Goal: Find specific page/section: Find specific page/section

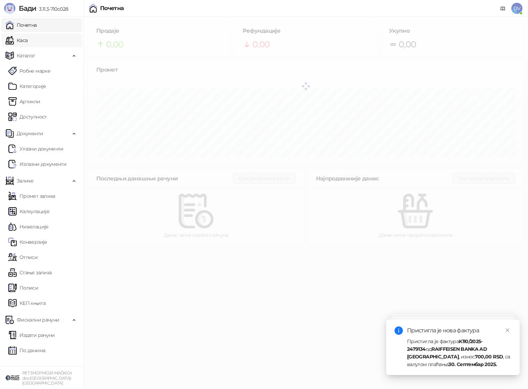
click at [27, 42] on link "Каса" at bounding box center [17, 40] width 22 height 14
click at [37, 22] on link "Почетна" at bounding box center [21, 25] width 31 height 14
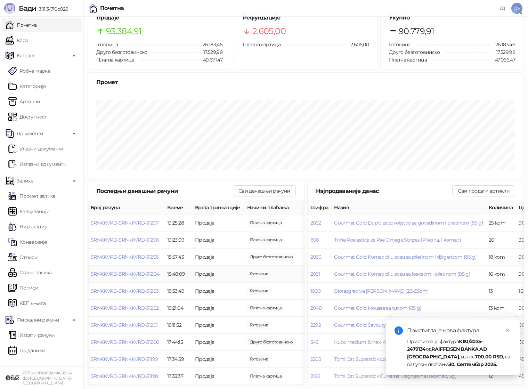
scroll to position [0, 62]
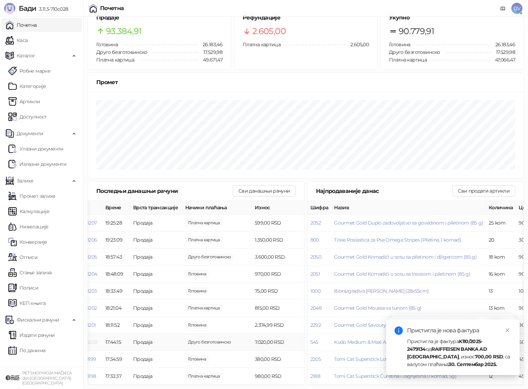
click at [95, 341] on span "SRNKKVRD-SRNKKVRD-31200" at bounding box center [63, 342] width 68 height 6
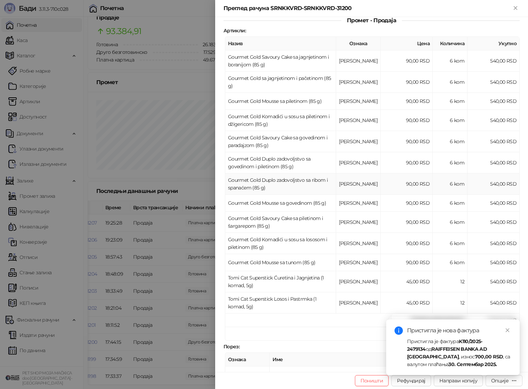
scroll to position [234, 0]
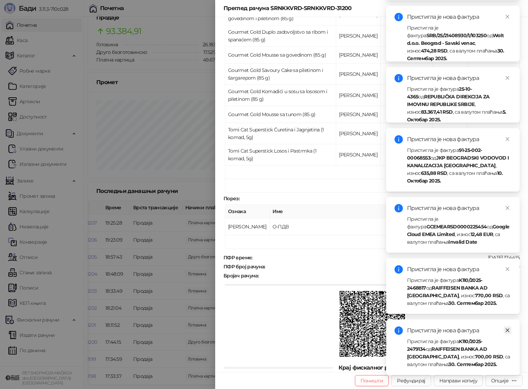
click at [510, 328] on link "Close" at bounding box center [508, 330] width 8 height 8
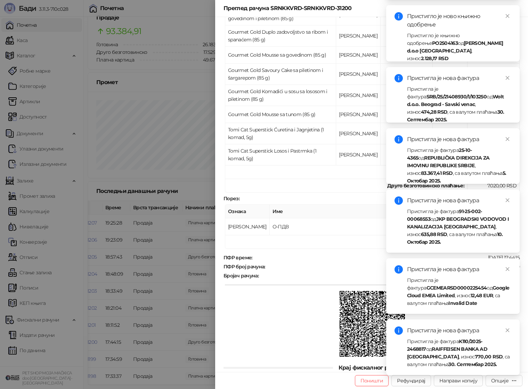
click at [510, 328] on link "Close" at bounding box center [508, 330] width 8 height 8
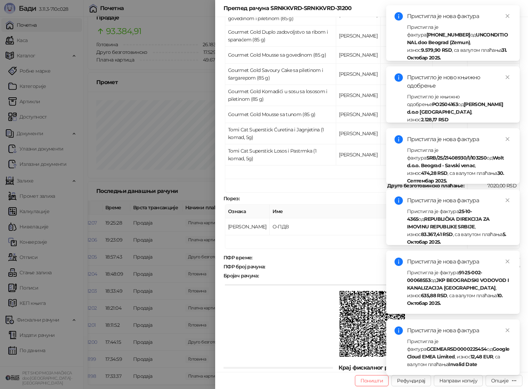
click at [510, 328] on link "Close" at bounding box center [508, 330] width 8 height 8
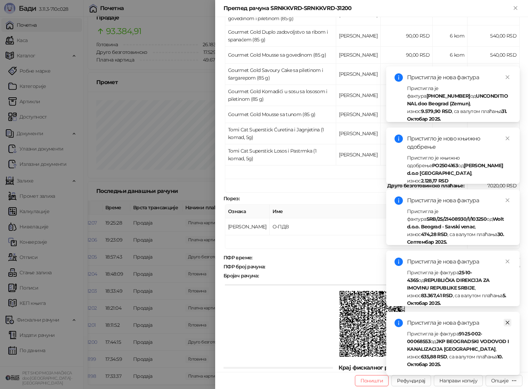
click at [508, 323] on icon "close" at bounding box center [507, 322] width 5 height 5
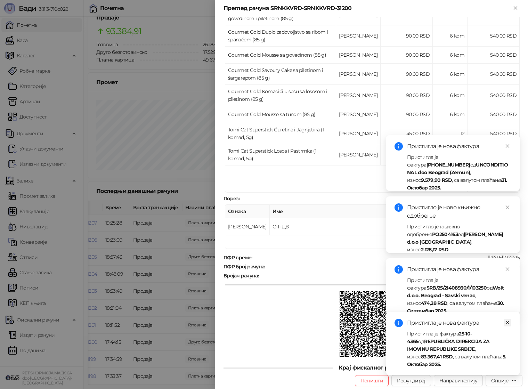
click at [508, 325] on icon "close" at bounding box center [507, 322] width 5 height 5
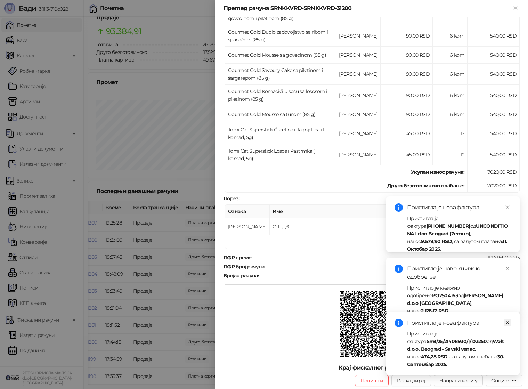
click at [508, 325] on icon "close" at bounding box center [507, 322] width 5 height 5
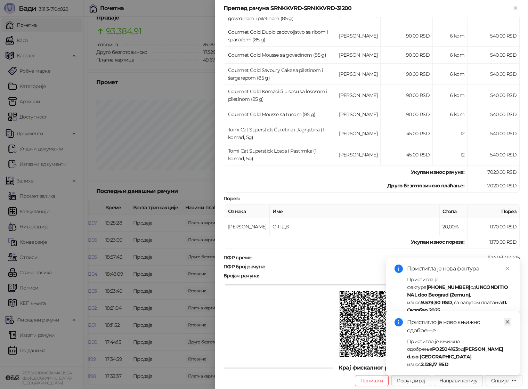
click at [508, 324] on icon "close" at bounding box center [507, 322] width 5 height 5
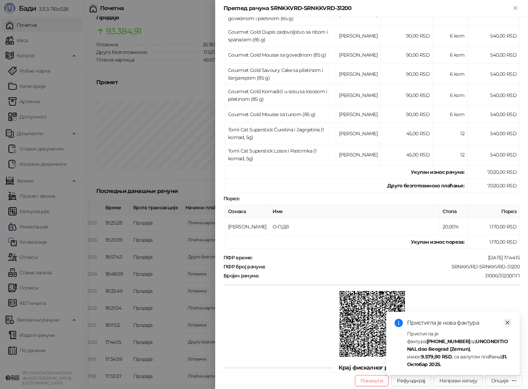
click at [508, 325] on icon "close" at bounding box center [507, 322] width 5 height 5
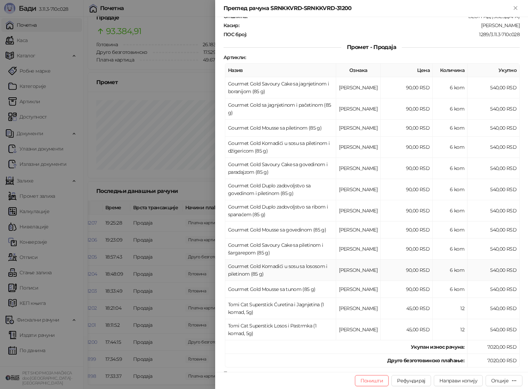
scroll to position [30, 0]
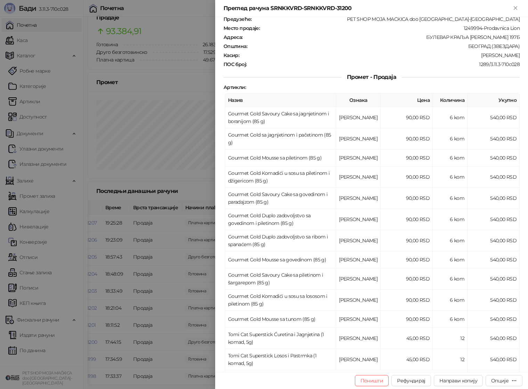
click at [153, 182] on div at bounding box center [264, 194] width 528 height 389
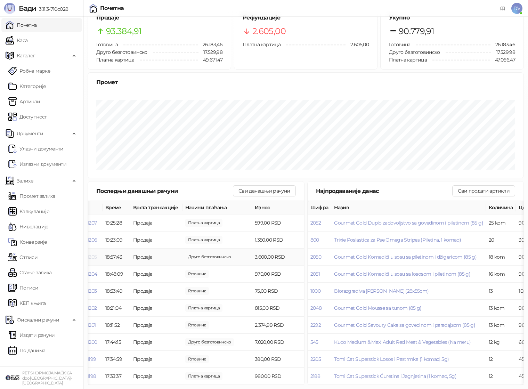
click at [94, 256] on span "SRNKKVRD-SRNKKVRD-31205" at bounding box center [63, 257] width 68 height 6
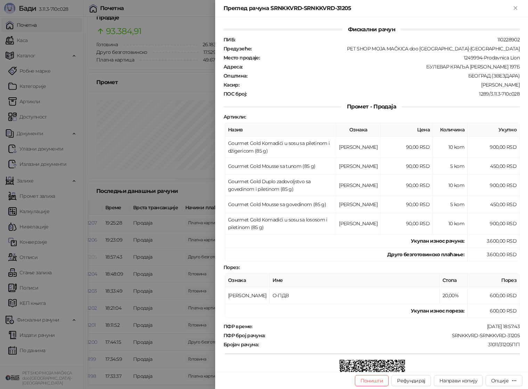
click at [94, 256] on div at bounding box center [264, 194] width 528 height 389
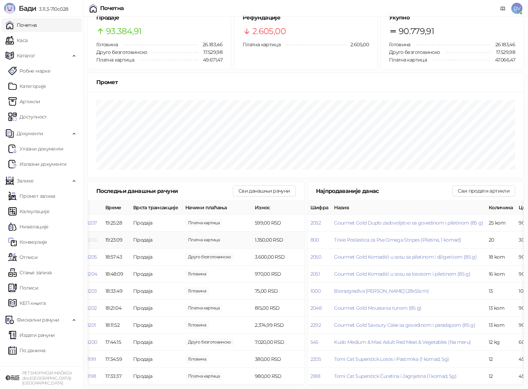
click at [92, 238] on span "SRNKKVRD-SRNKKVRD-31206" at bounding box center [63, 240] width 68 height 6
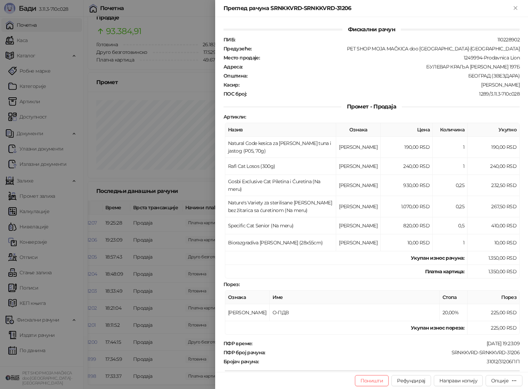
click at [92, 239] on div at bounding box center [264, 194] width 528 height 389
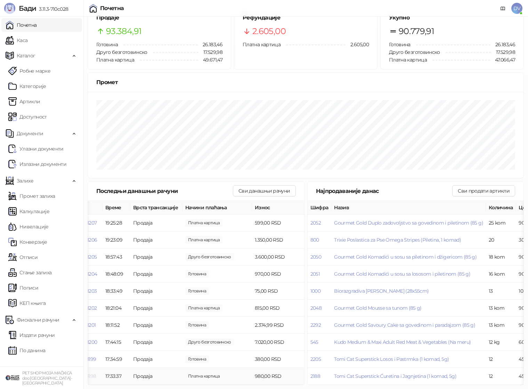
click at [95, 375] on span "SRNKKVRD-SRNKKVRD-31198" at bounding box center [62, 376] width 67 height 6
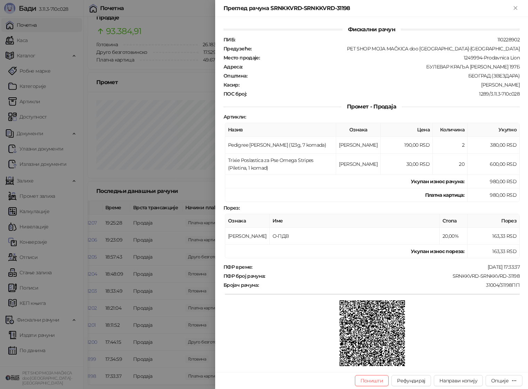
click at [130, 273] on div at bounding box center [264, 194] width 528 height 389
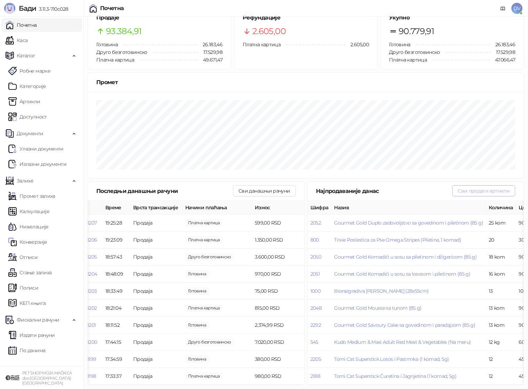
click at [473, 190] on button "Сви продати артикли" at bounding box center [483, 190] width 63 height 11
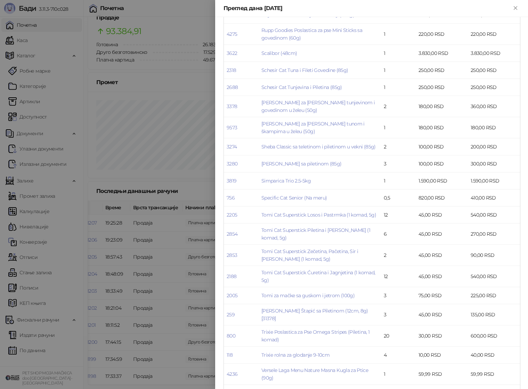
scroll to position [2114, 0]
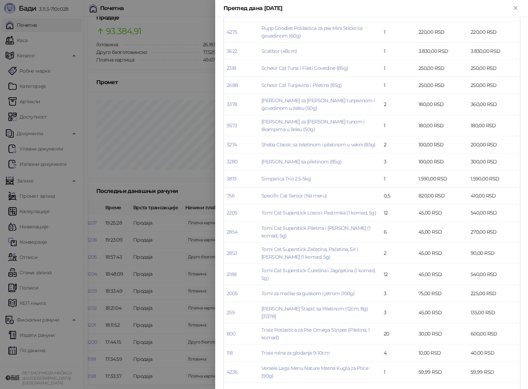
click at [69, 44] on div at bounding box center [264, 194] width 528 height 389
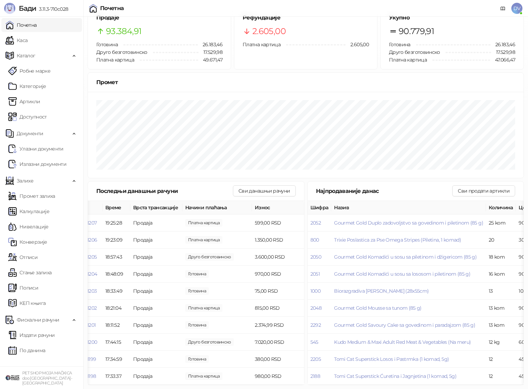
click at [37, 24] on link "Почетна" at bounding box center [21, 25] width 31 height 14
click at [27, 39] on link "Каса" at bounding box center [17, 40] width 22 height 14
